Goal: Task Accomplishment & Management: Manage account settings

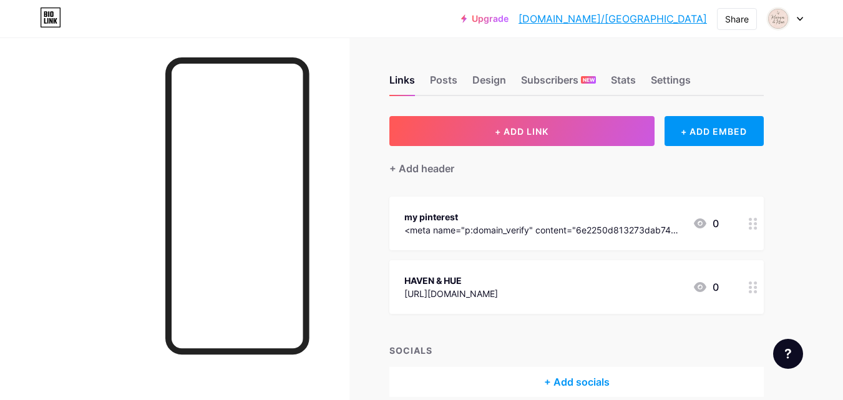
click at [487, 226] on div "<meta name="p:domain_verify" content="6e2250d813273dab74731c2913415601"/>" at bounding box center [543, 229] width 278 height 13
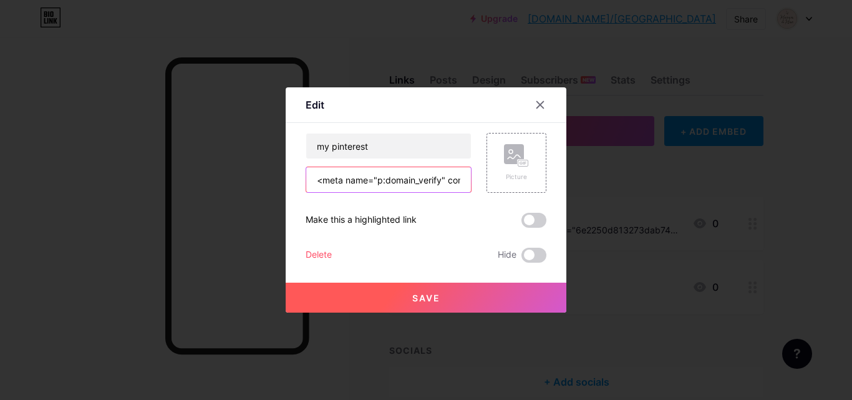
click at [393, 188] on input "<meta name="p:domain_verify" content="6e2250d813273dab74731c2913415601"/>" at bounding box center [388, 179] width 165 height 25
click at [707, 276] on div at bounding box center [426, 200] width 852 height 400
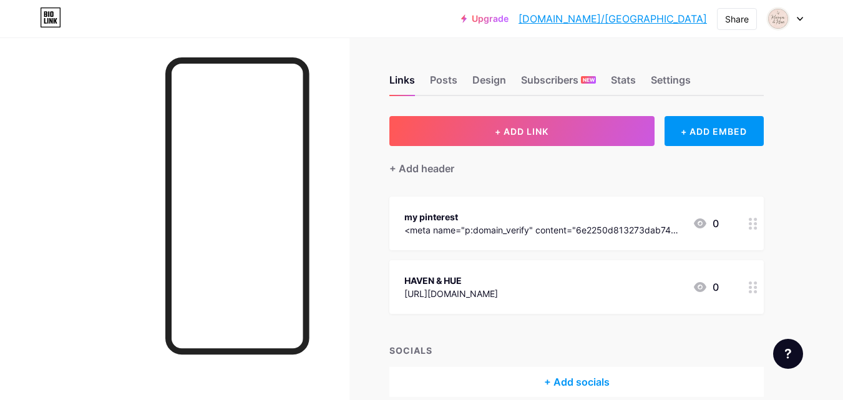
click at [481, 294] on div "[URL][DOMAIN_NAME]" at bounding box center [451, 293] width 94 height 13
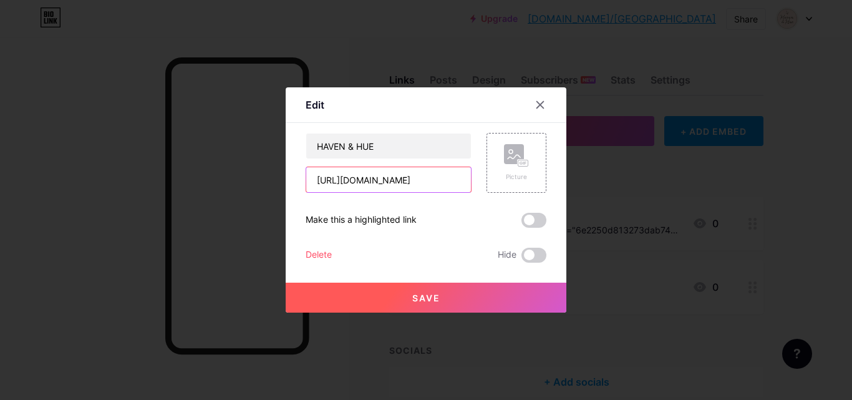
click at [386, 190] on input "[URL][DOMAIN_NAME]" at bounding box center [388, 179] width 165 height 25
click at [359, 301] on button "Save" at bounding box center [426, 298] width 281 height 30
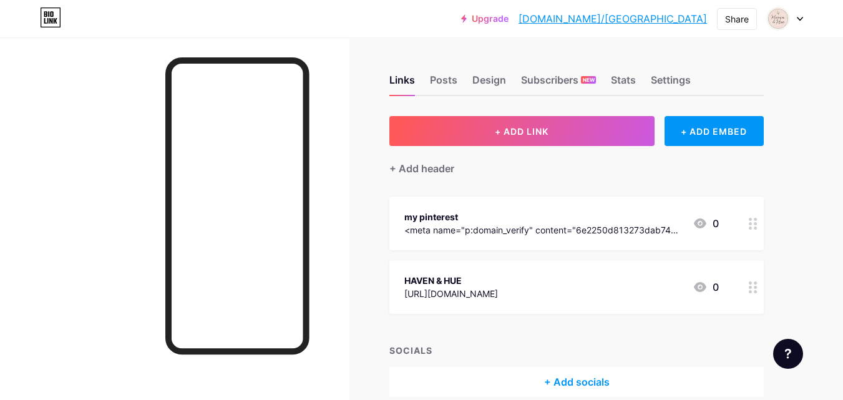
click at [471, 291] on div "[URL][DOMAIN_NAME]" at bounding box center [451, 293] width 94 height 13
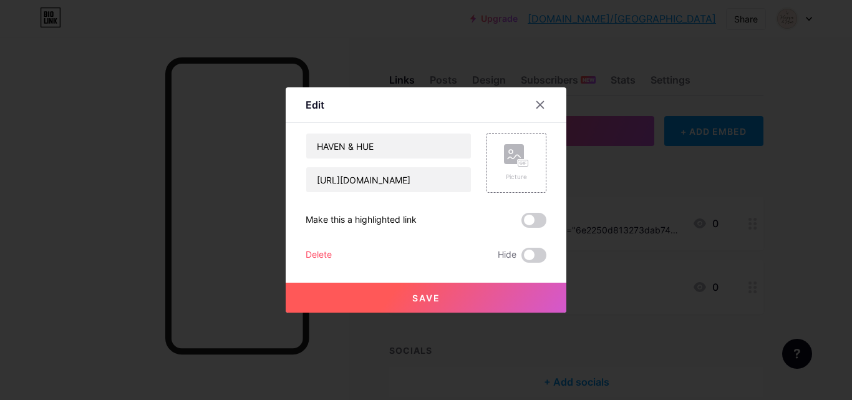
click at [707, 308] on div at bounding box center [426, 200] width 852 height 400
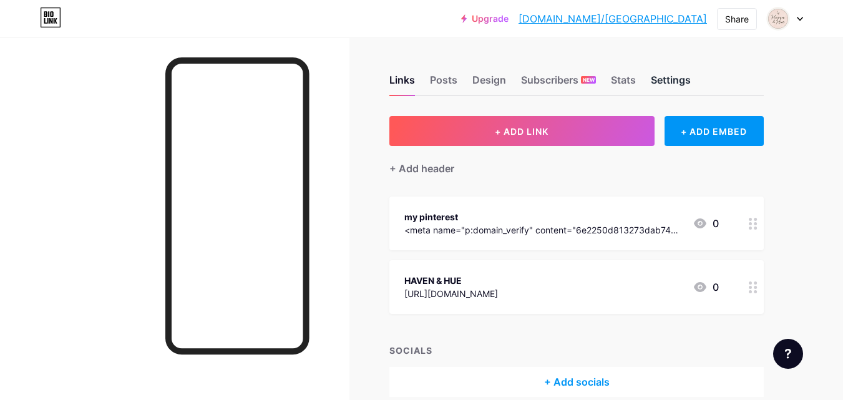
click at [652, 76] on div "Settings" at bounding box center [671, 83] width 40 height 22
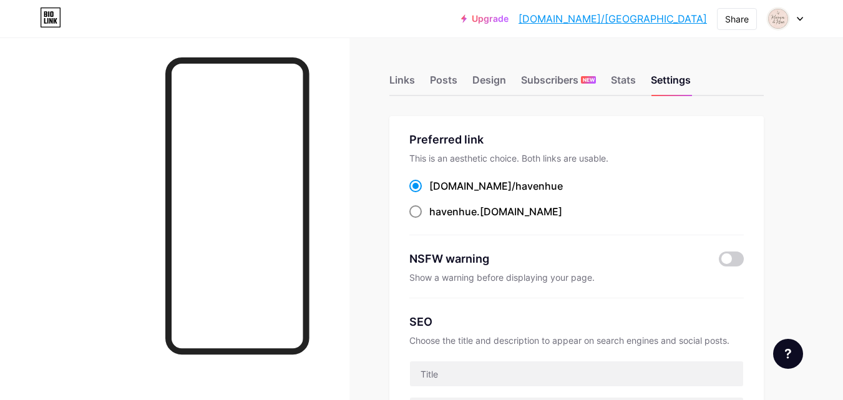
click at [490, 207] on div "havenhue .[DOMAIN_NAME]" at bounding box center [495, 211] width 133 height 15
click at [437, 219] on input "havenhue .[DOMAIN_NAME]" at bounding box center [433, 223] width 8 height 8
radio input "true"
click at [415, 192] on span at bounding box center [415, 186] width 12 height 12
click at [429, 193] on input "[DOMAIN_NAME]/ [GEOGRAPHIC_DATA]" at bounding box center [433, 197] width 8 height 8
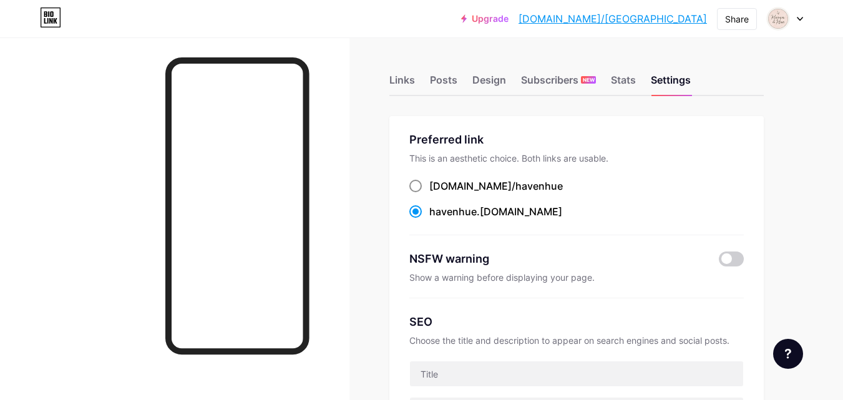
radio input "true"
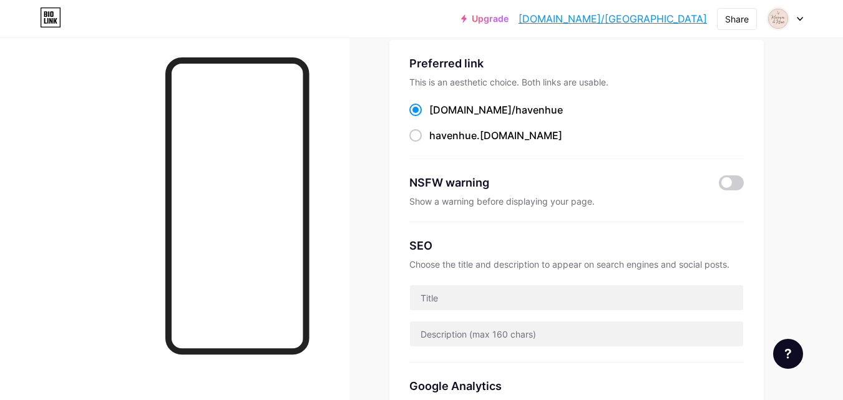
scroll to position [71, 0]
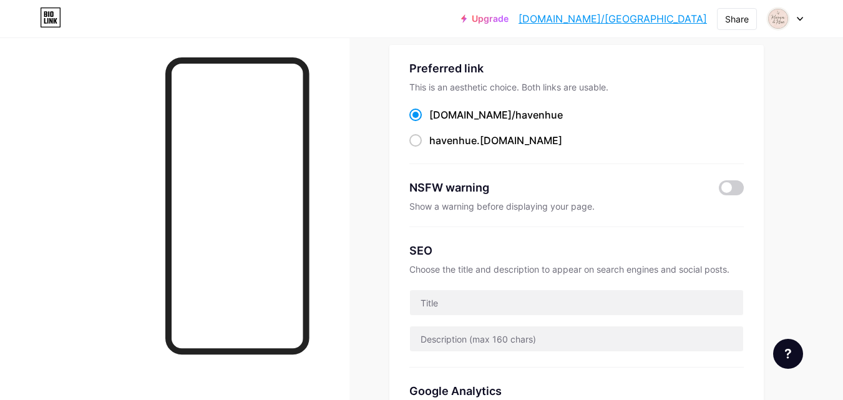
click at [534, 192] on div "NSFW warning" at bounding box center [554, 187] width 291 height 17
drag, startPoint x: 459, startPoint y: 201, endPoint x: 425, endPoint y: 188, distance: 36.7
click at [425, 188] on div "NSFW warning" at bounding box center [554, 187] width 291 height 17
click at [507, 208] on div "Show a warning before displaying your page." at bounding box center [576, 206] width 334 height 11
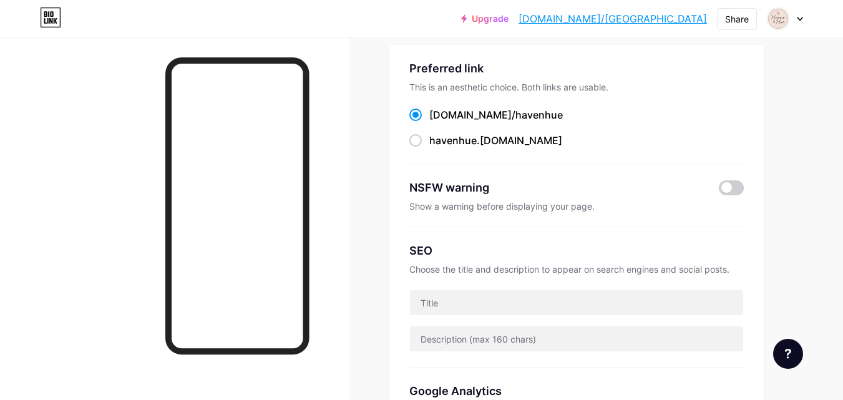
click at [507, 208] on div "Show a warning before displaying your page." at bounding box center [576, 206] width 334 height 11
click at [486, 258] on div "SEO Choose the title and description to appear on search engines and social pos…" at bounding box center [576, 297] width 334 height 140
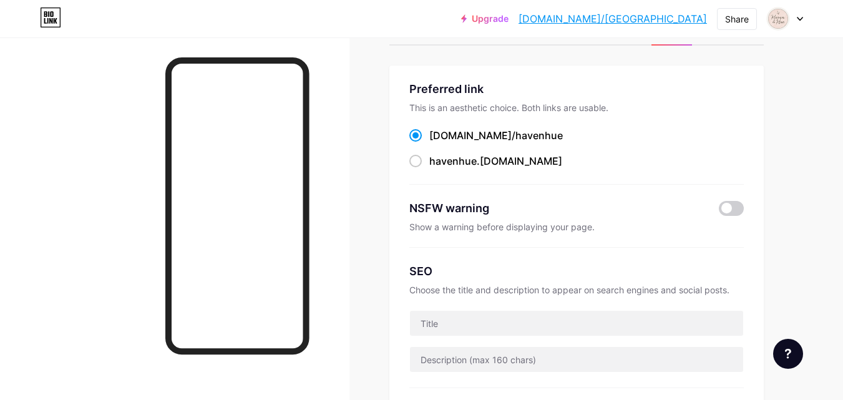
scroll to position [0, 0]
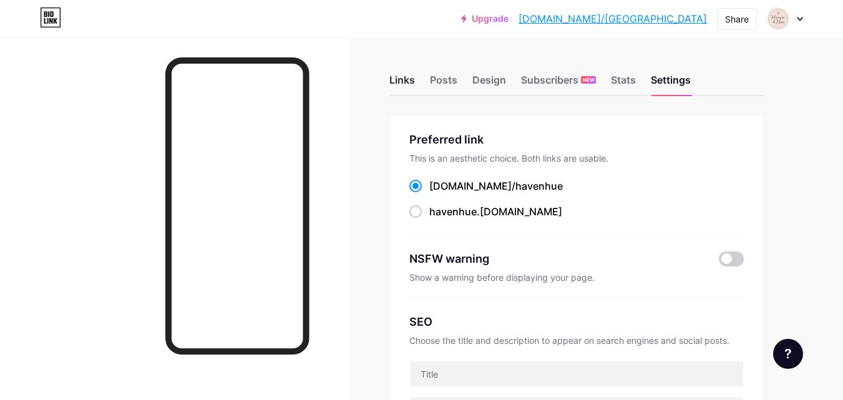
click at [401, 79] on div "Links" at bounding box center [402, 83] width 26 height 22
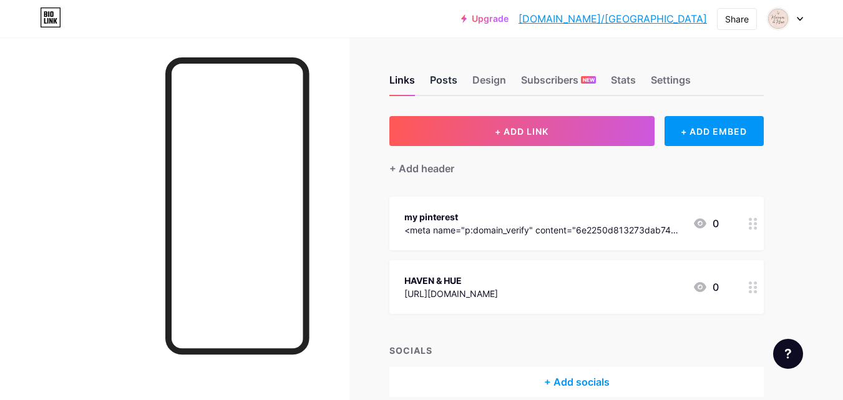
click at [440, 81] on div "Posts" at bounding box center [443, 83] width 27 height 22
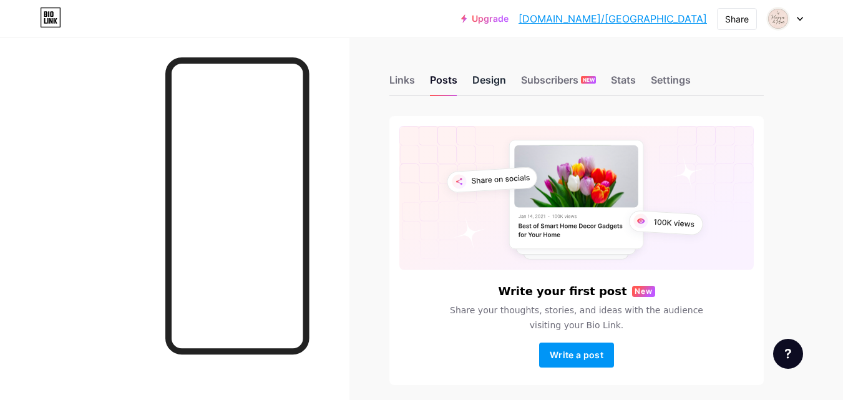
click at [482, 80] on div "Design" at bounding box center [489, 83] width 34 height 22
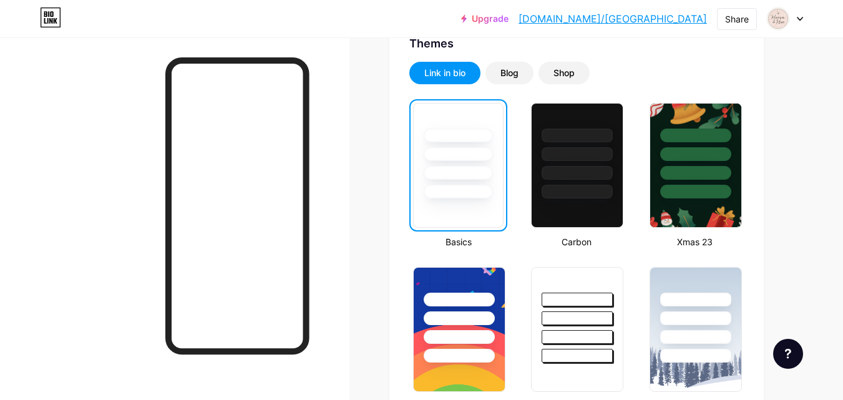
scroll to position [256, 0]
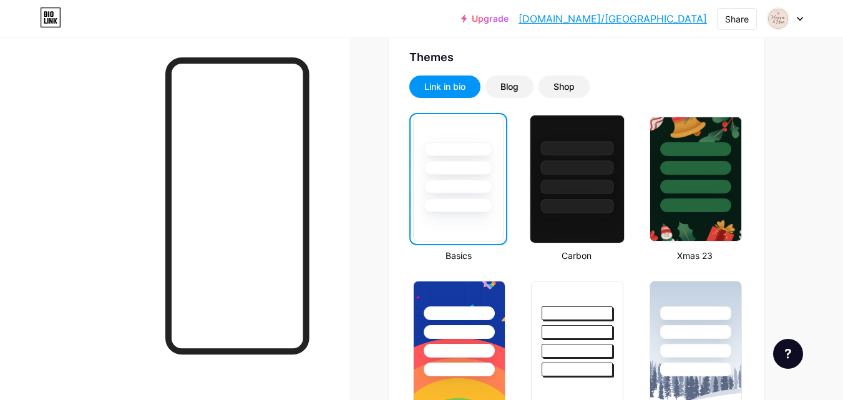
click at [588, 135] on div at bounding box center [577, 164] width 94 height 98
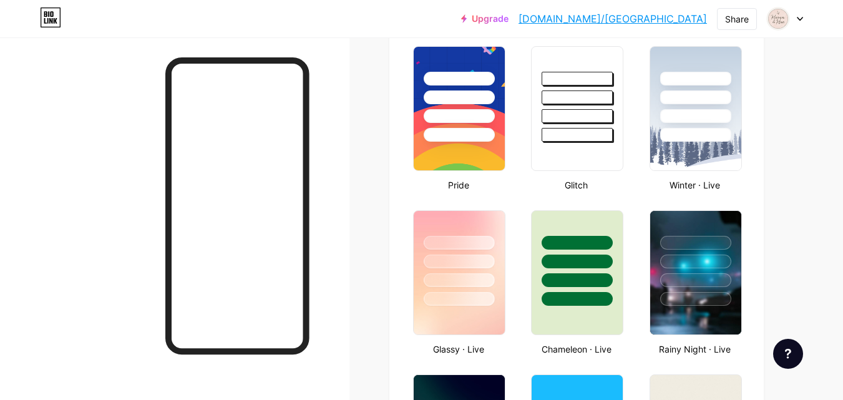
scroll to position [483, 0]
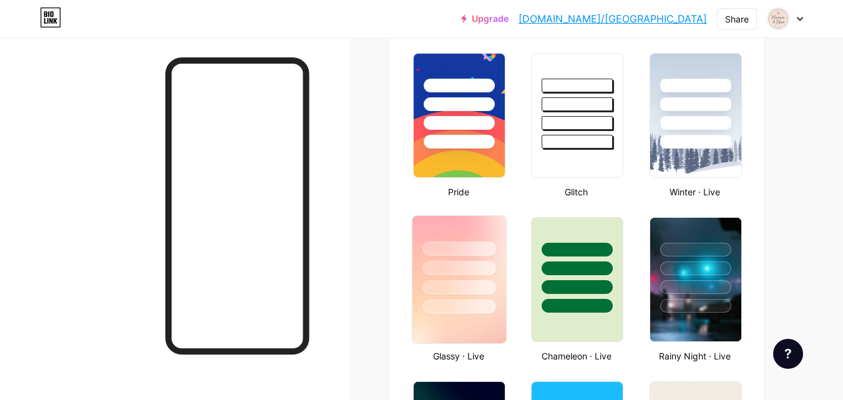
click at [456, 239] on div at bounding box center [459, 265] width 94 height 98
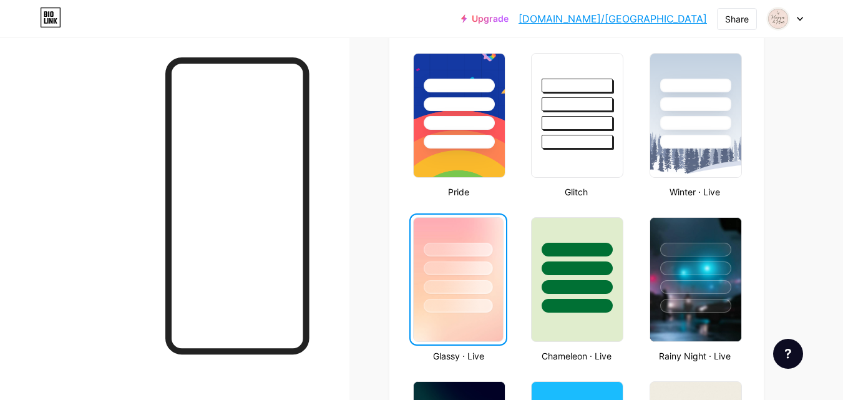
click at [508, 17] on link "Upgrade" at bounding box center [484, 19] width 47 height 10
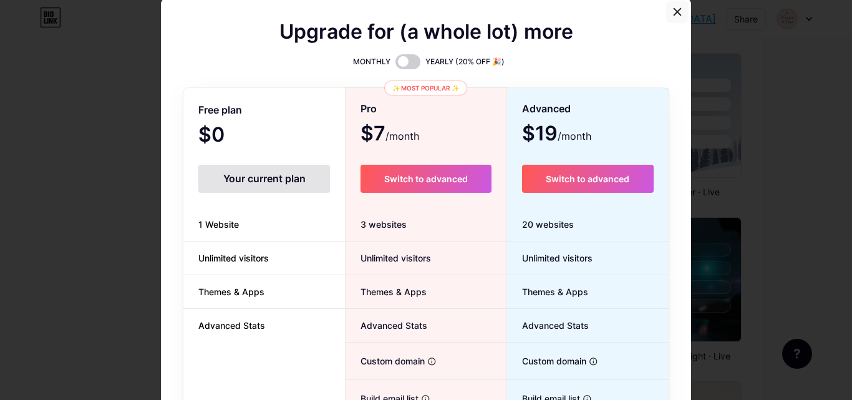
click at [674, 5] on div at bounding box center [677, 12] width 22 height 22
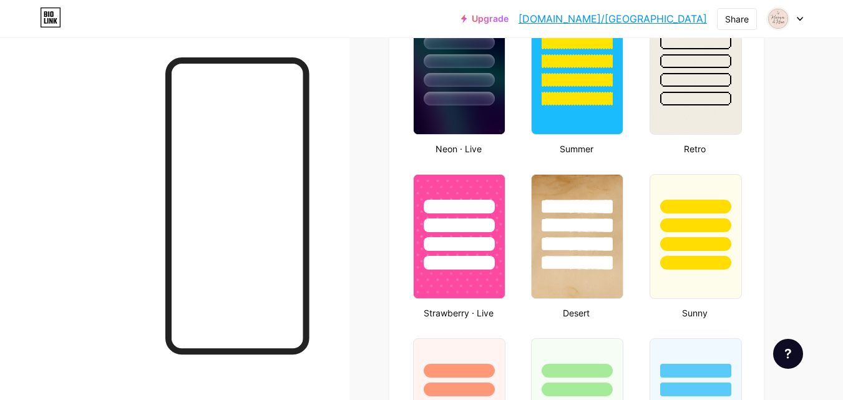
scroll to position [847, 0]
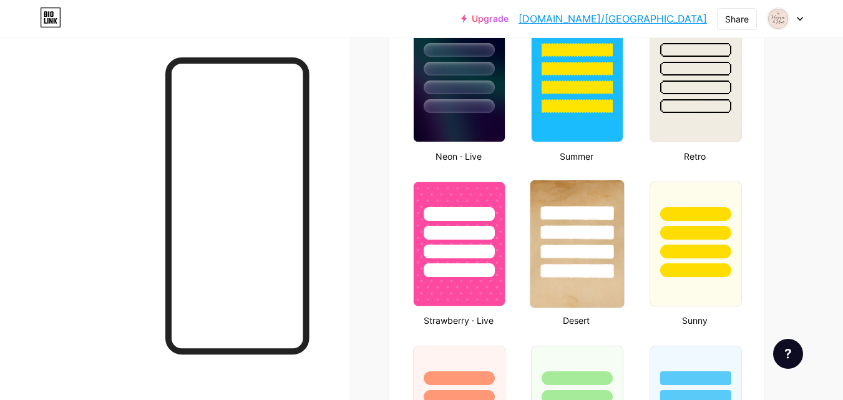
click at [617, 273] on div at bounding box center [577, 229] width 94 height 98
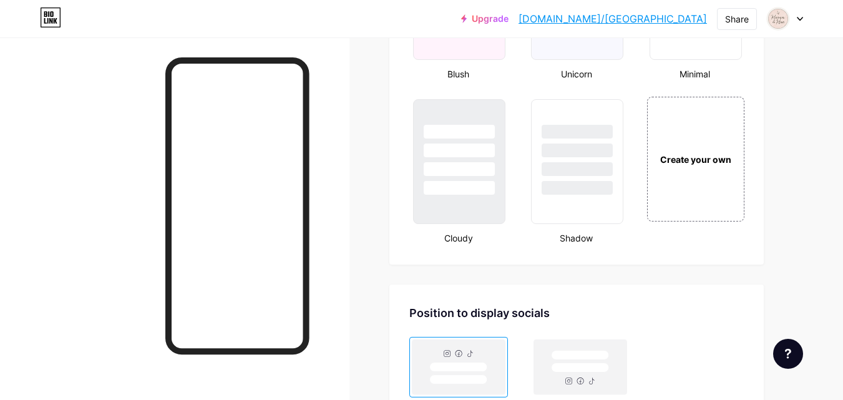
scroll to position [1401, 0]
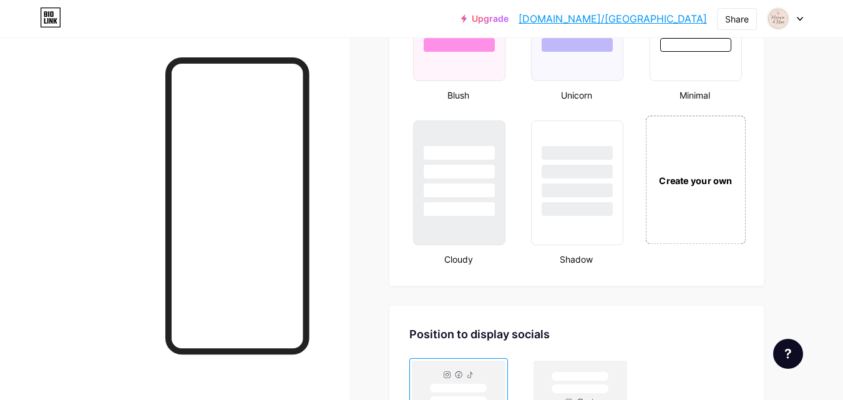
click at [682, 190] on div "Create your own" at bounding box center [695, 179] width 100 height 129
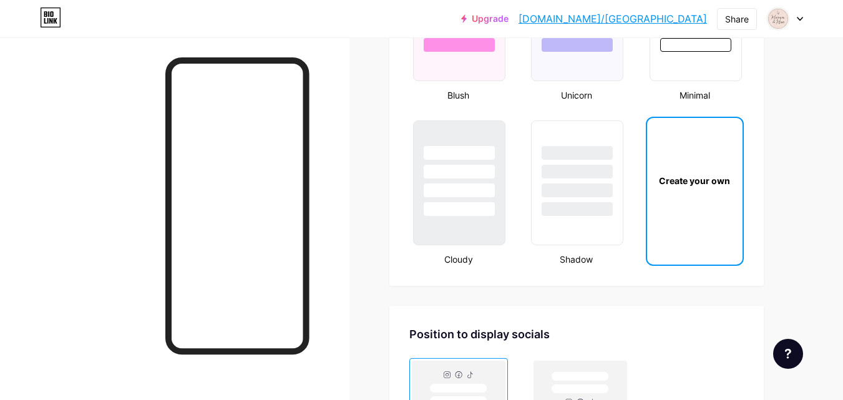
drag, startPoint x: 682, startPoint y: 190, endPoint x: 732, endPoint y: 172, distance: 53.1
click at [732, 172] on div "Create your own" at bounding box center [694, 180] width 95 height 125
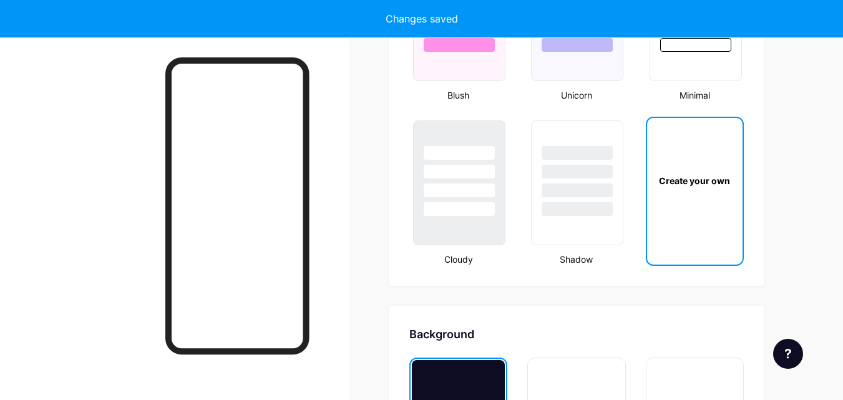
type input "#ffffff"
type input "#000000"
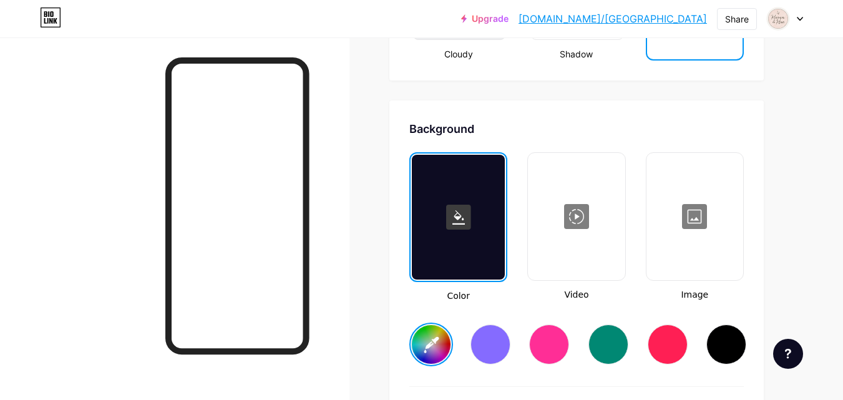
scroll to position [1656, 0]
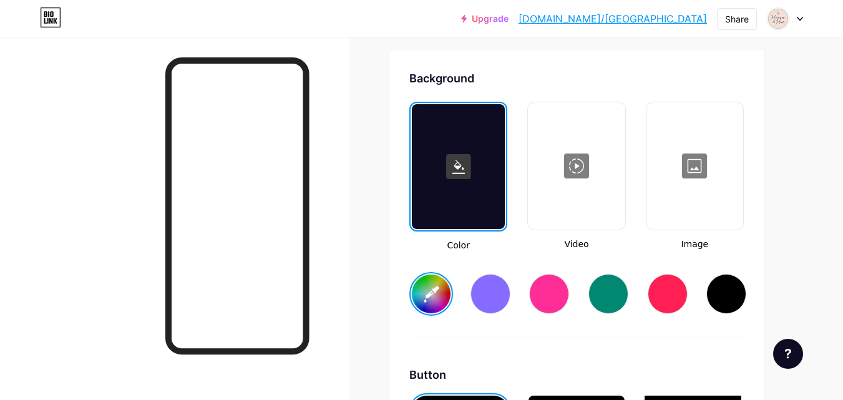
click at [336, 62] on div at bounding box center [174, 237] width 349 height 400
type input "#ffffff"
